Goal: Information Seeking & Learning: Learn about a topic

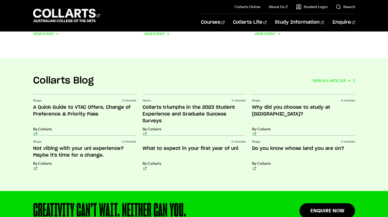
scroll to position [1182, 0]
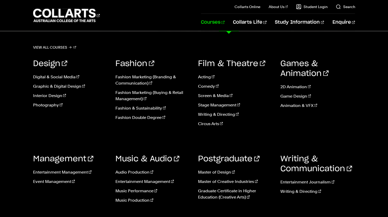
click at [224, 24] on link "Courses" at bounding box center [213, 22] width 24 height 17
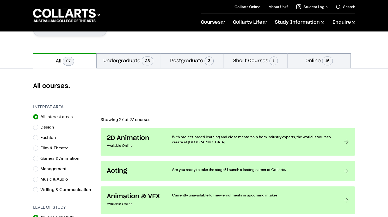
scroll to position [114, 0]
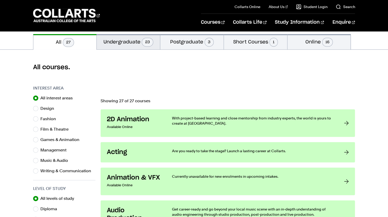
click at [139, 43] on button "Undergraduate 23" at bounding box center [128, 41] width 63 height 15
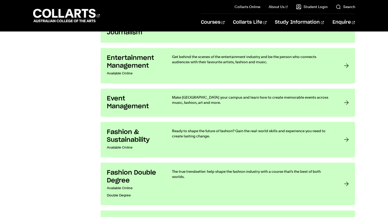
scroll to position [456, 0]
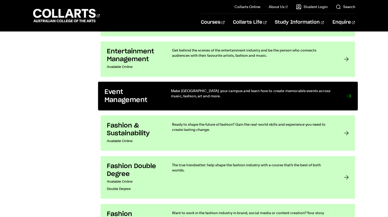
click at [257, 96] on p "Make [GEOGRAPHIC_DATA] your campus and learn how to create memorable events acr…" at bounding box center [253, 93] width 165 height 11
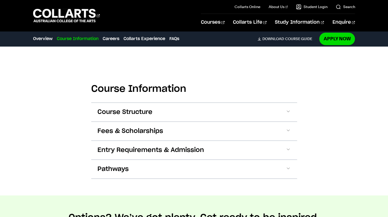
scroll to position [534, 0]
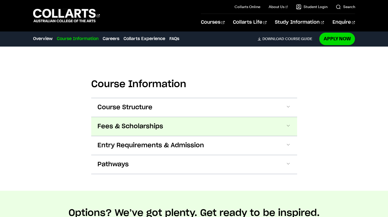
click at [289, 126] on span at bounding box center [287, 126] width 5 height 7
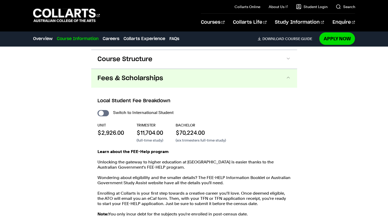
scroll to position [501, 0]
